Goal: Information Seeking & Learning: Learn about a topic

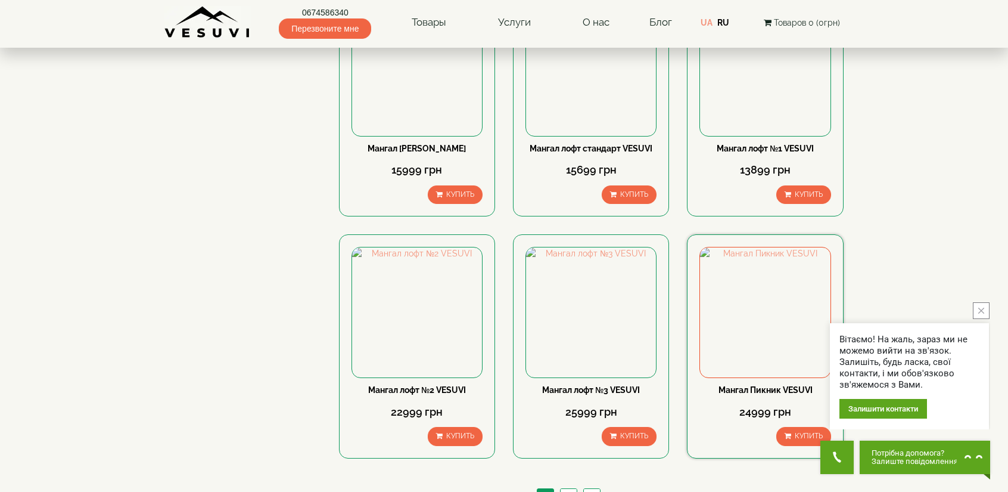
scroll to position [1013, 0]
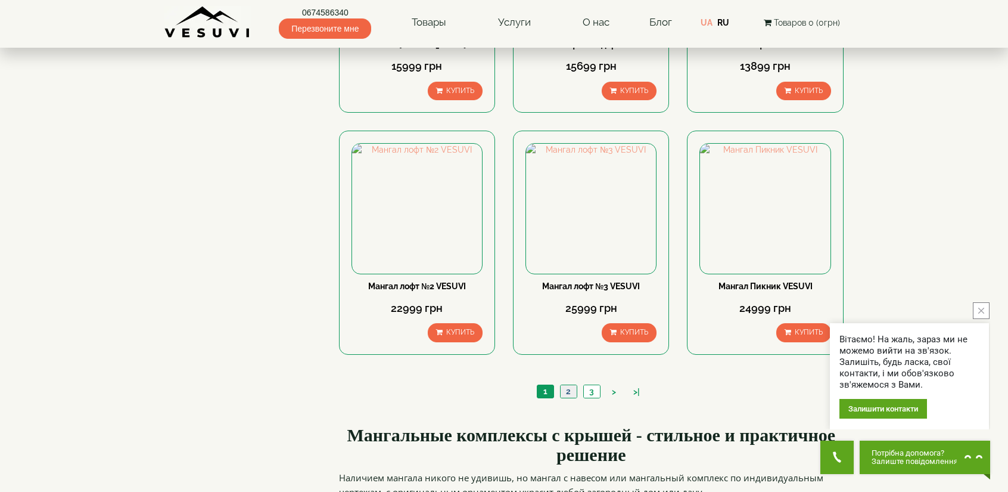
click at [570, 397] on link "2" at bounding box center [568, 391] width 17 height 13
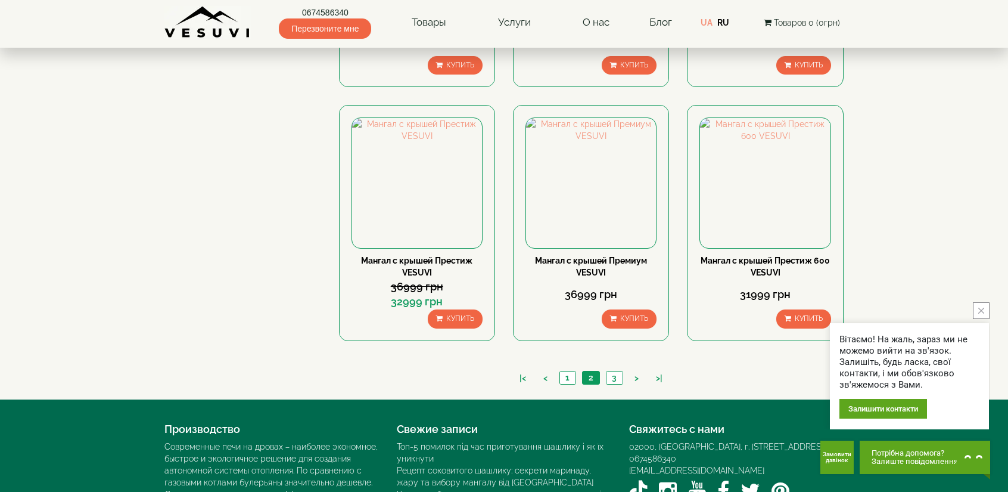
scroll to position [1072, 0]
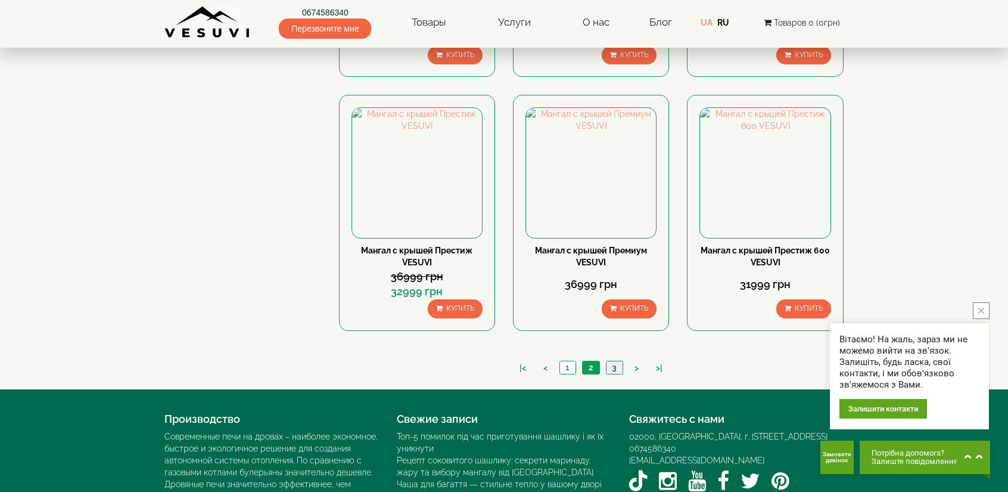
click at [614, 366] on link "3" at bounding box center [614, 367] width 17 height 13
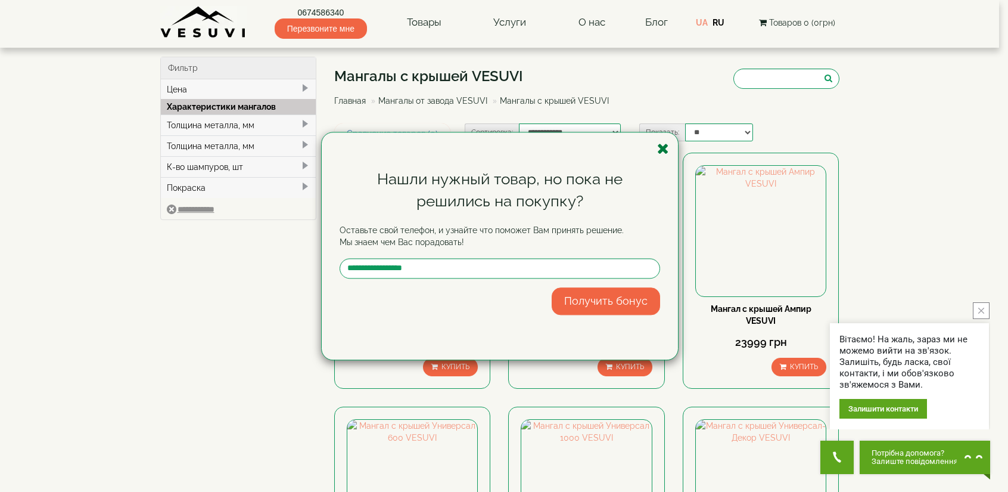
click at [666, 147] on icon "button" at bounding box center [663, 148] width 12 height 15
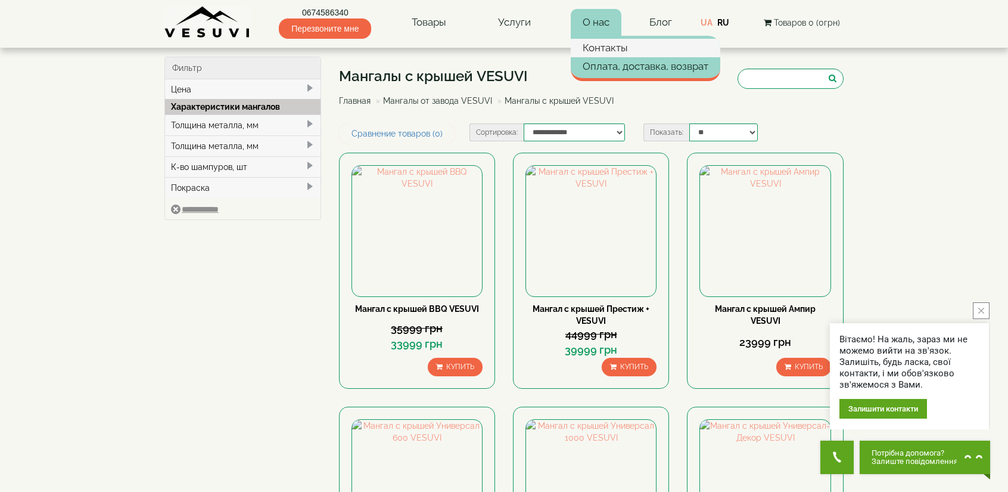
click at [602, 51] on link "Контакты" at bounding box center [646, 48] width 150 height 18
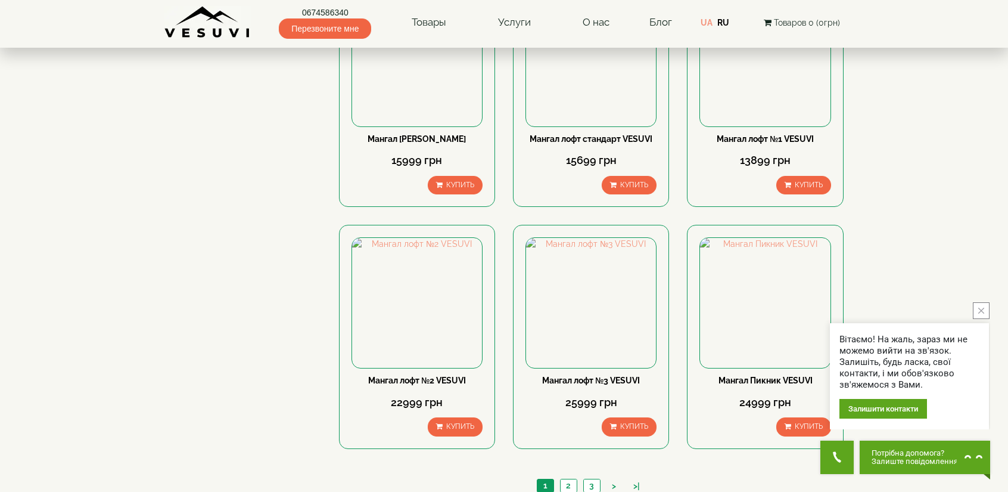
scroll to position [1072, 0]
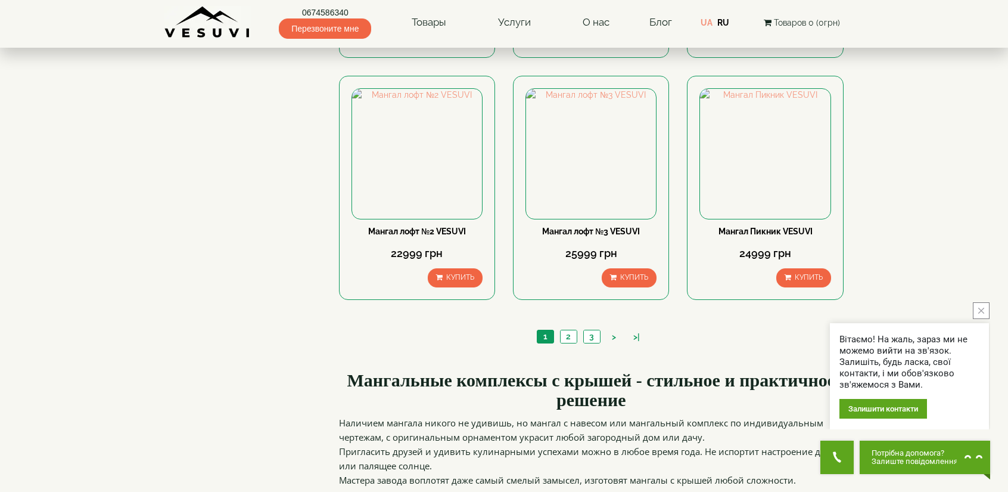
scroll to position [1072, 0]
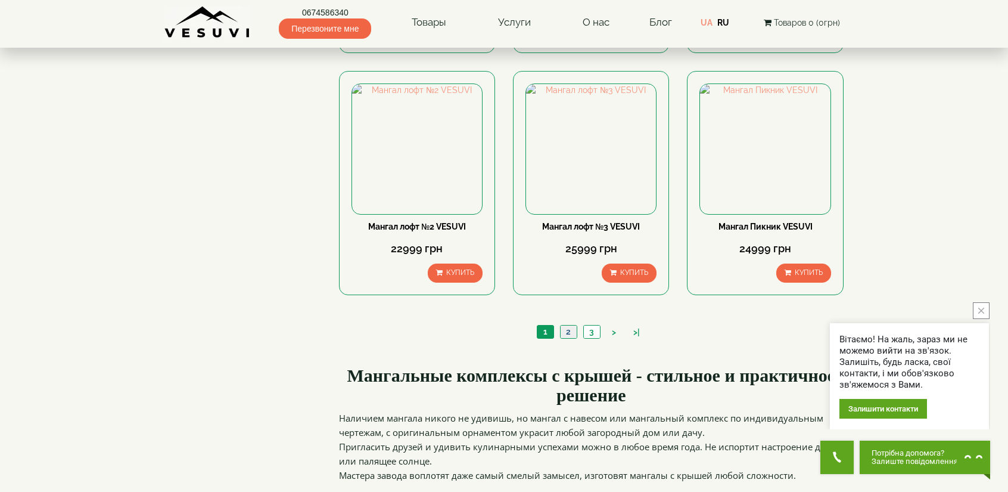
click at [572, 337] on link "2" at bounding box center [568, 331] width 17 height 13
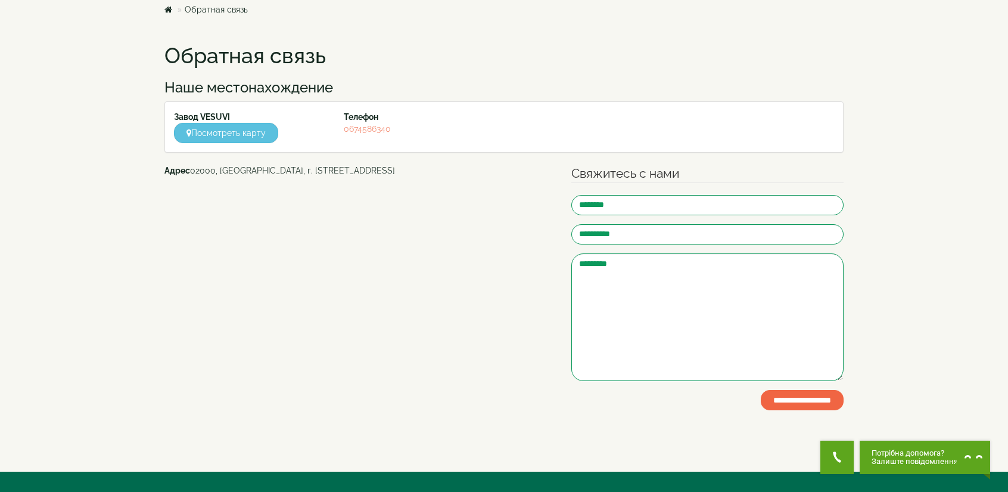
scroll to position [60, 0]
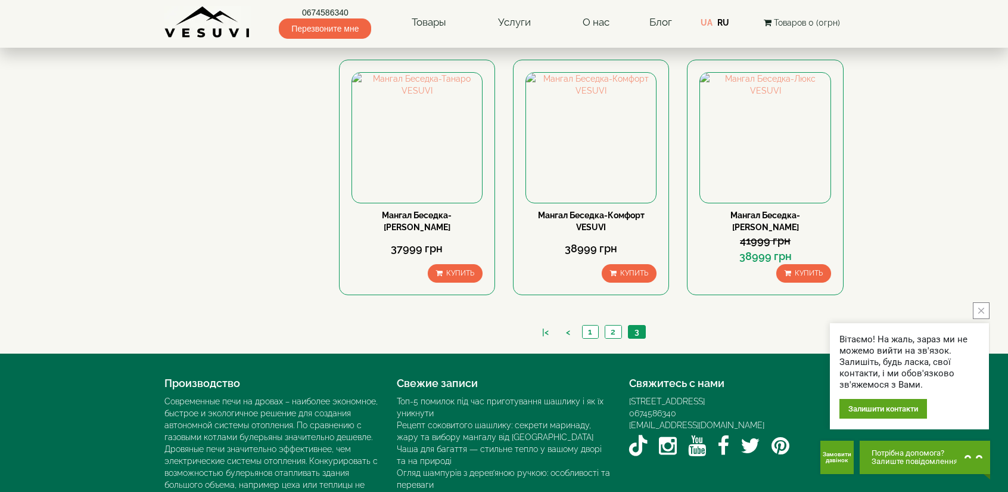
scroll to position [596, 0]
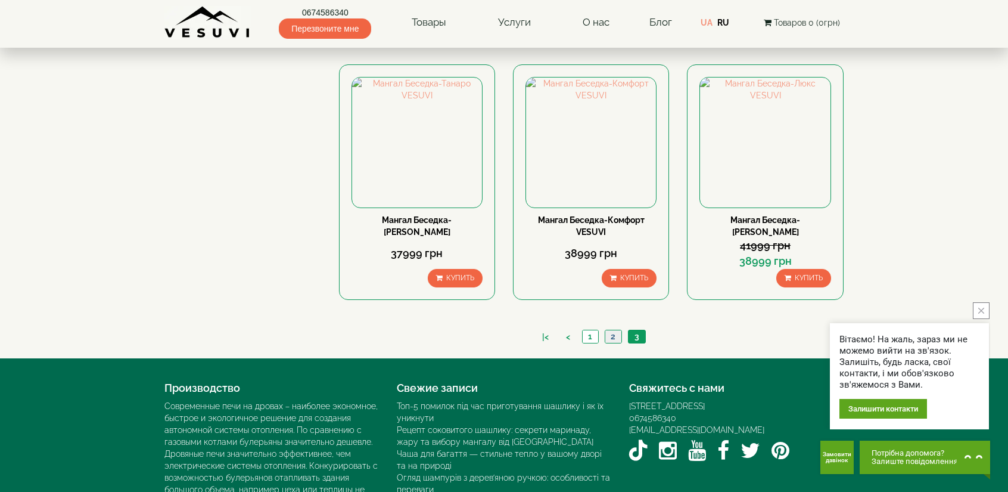
click at [611, 335] on link "2" at bounding box center [613, 336] width 17 height 13
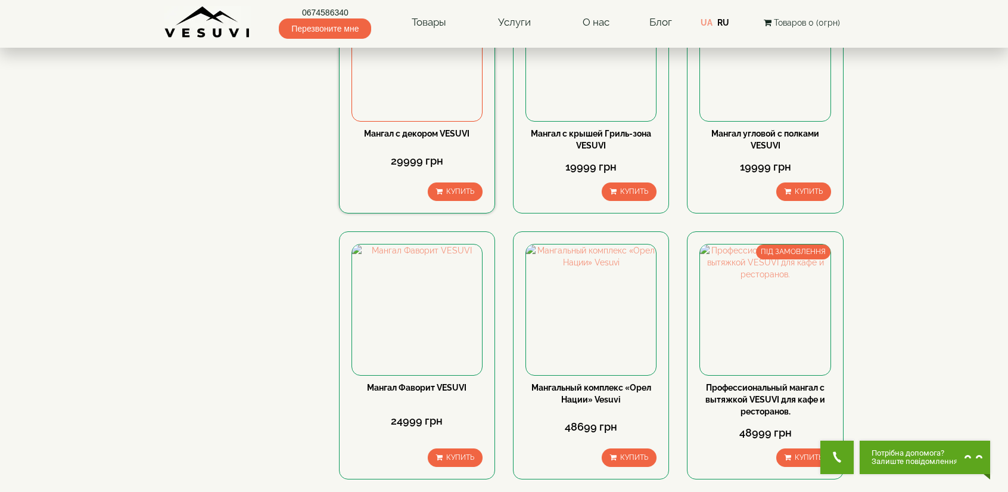
scroll to position [179, 0]
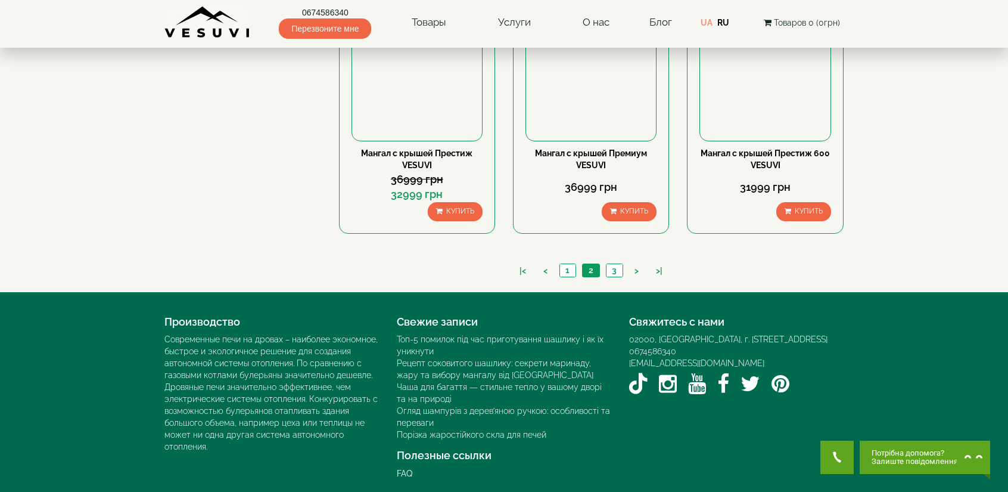
scroll to position [1172, 0]
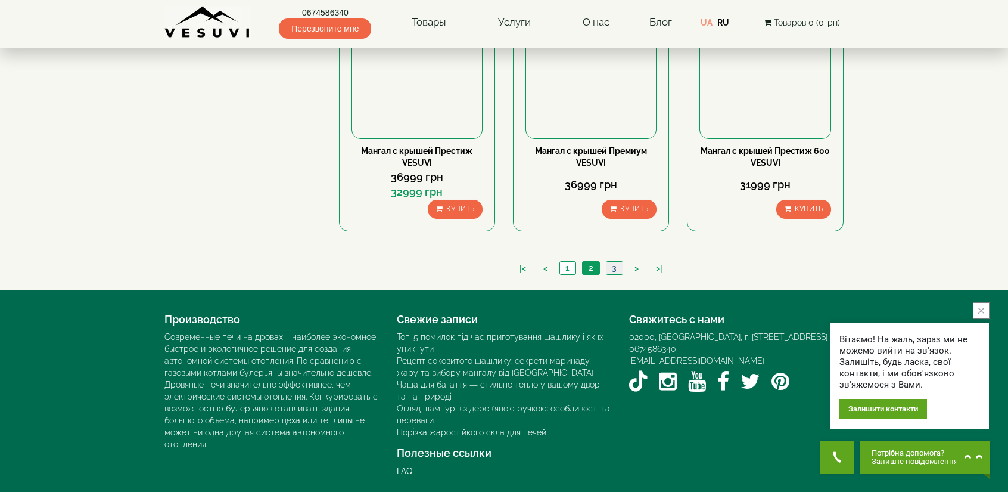
click at [617, 262] on link "3" at bounding box center [614, 268] width 17 height 13
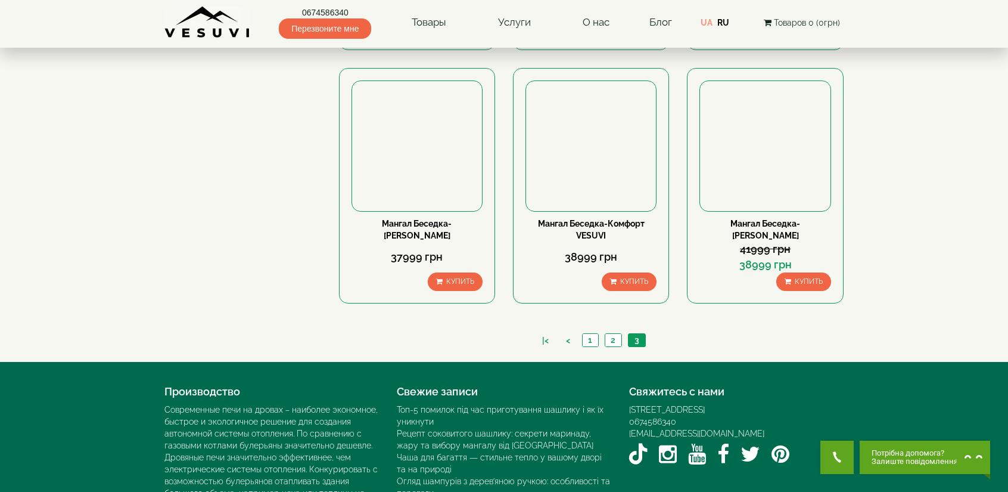
scroll to position [596, 0]
